Goal: Task Accomplishment & Management: Use online tool/utility

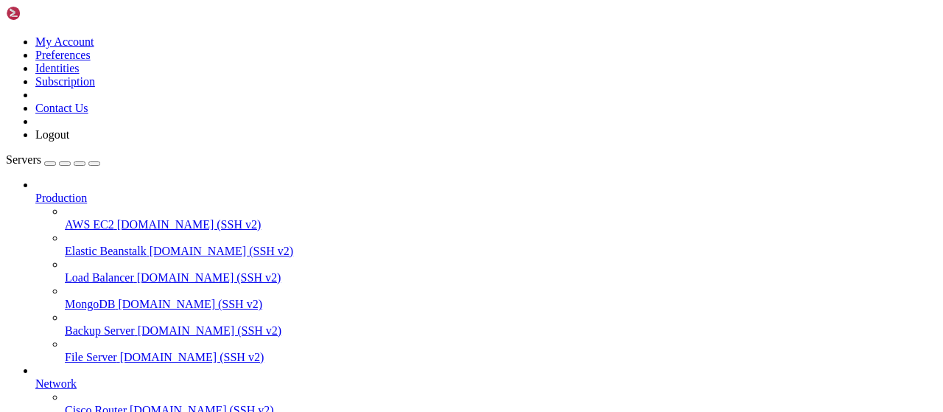
scroll to position [299, 0]
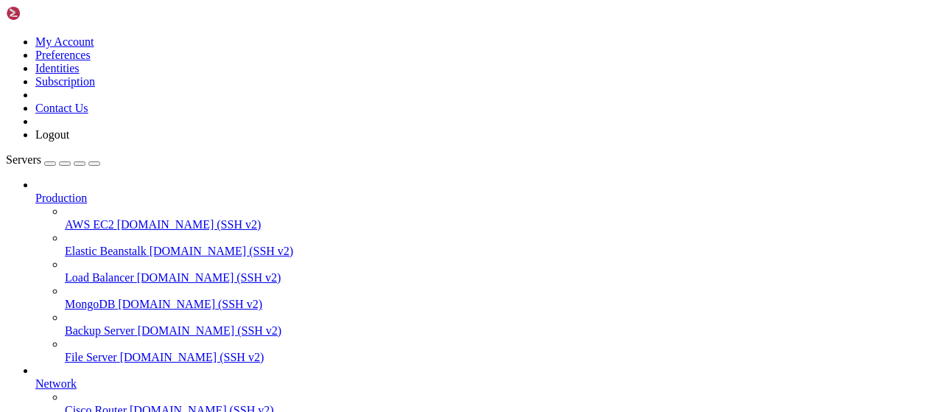
drag, startPoint x: 230, startPoint y: 924, endPoint x: 13, endPoint y: 907, distance: 217.2
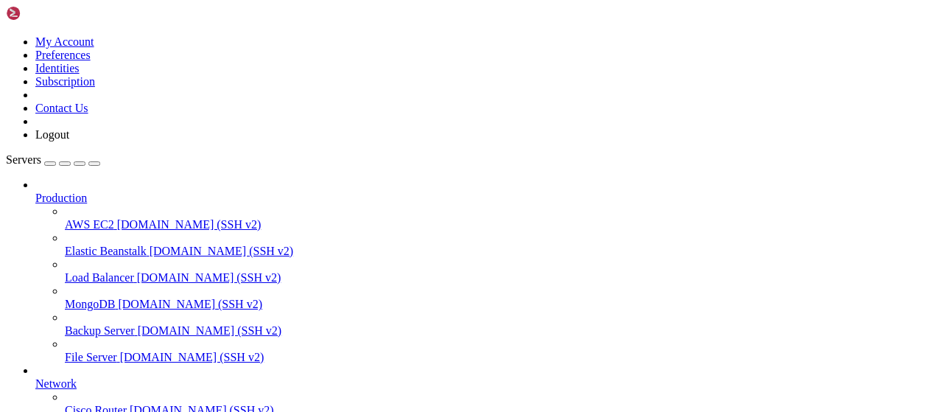
scroll to position [99, 0]
